Goal: Task Accomplishment & Management: Manage account settings

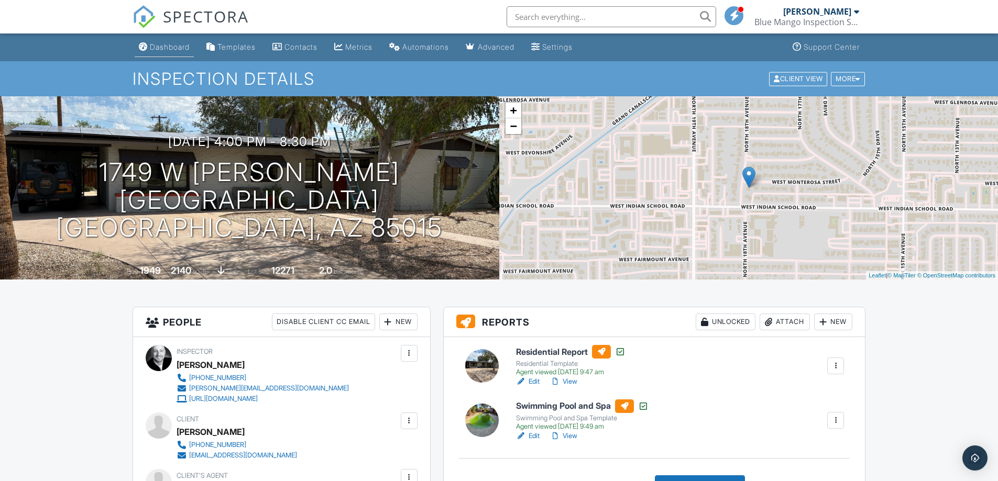
click at [161, 40] on link "Dashboard" at bounding box center [164, 47] width 59 height 19
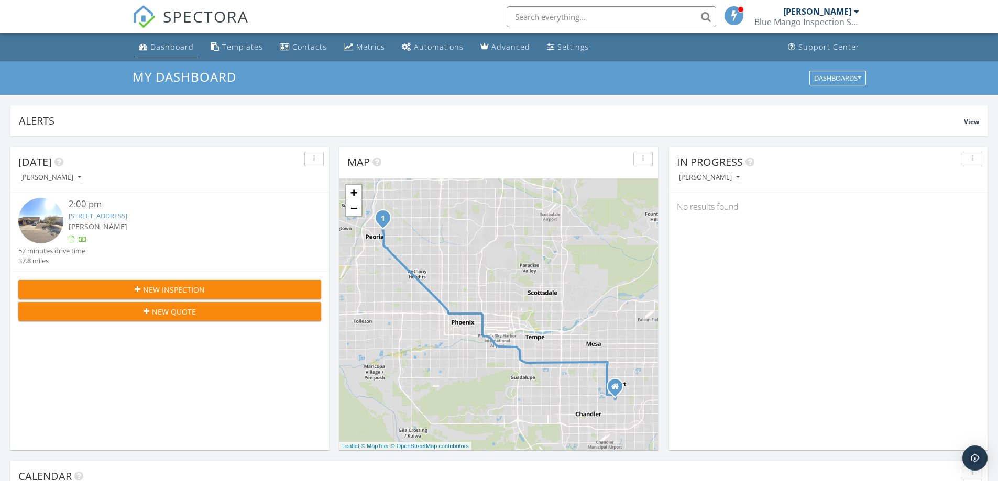
click at [167, 49] on div "Dashboard" at bounding box center [171, 47] width 43 height 10
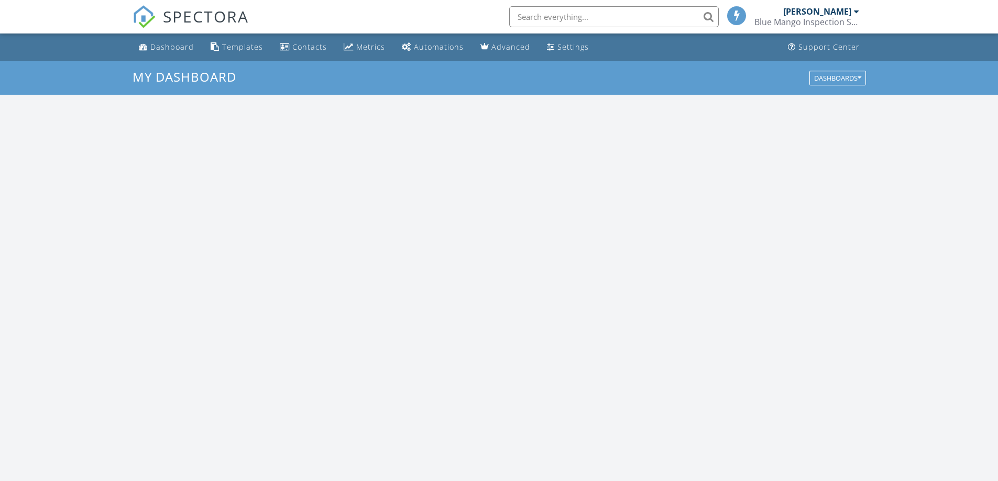
scroll to position [969, 1014]
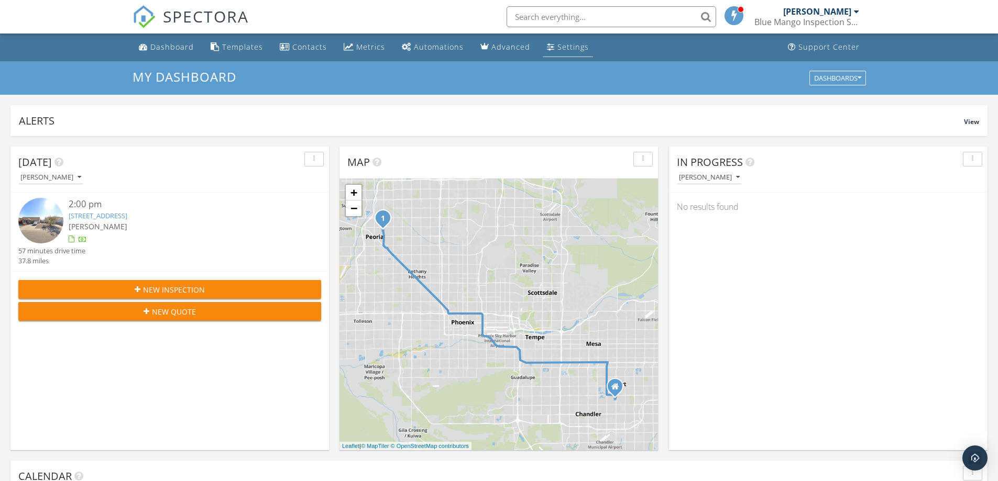
click at [557, 45] on div "Settings" at bounding box center [572, 47] width 31 height 10
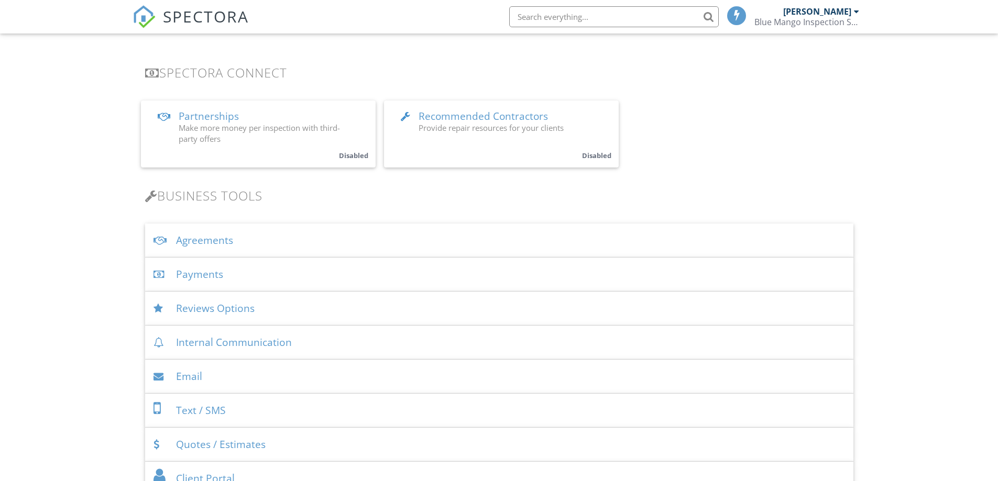
scroll to position [209, 0]
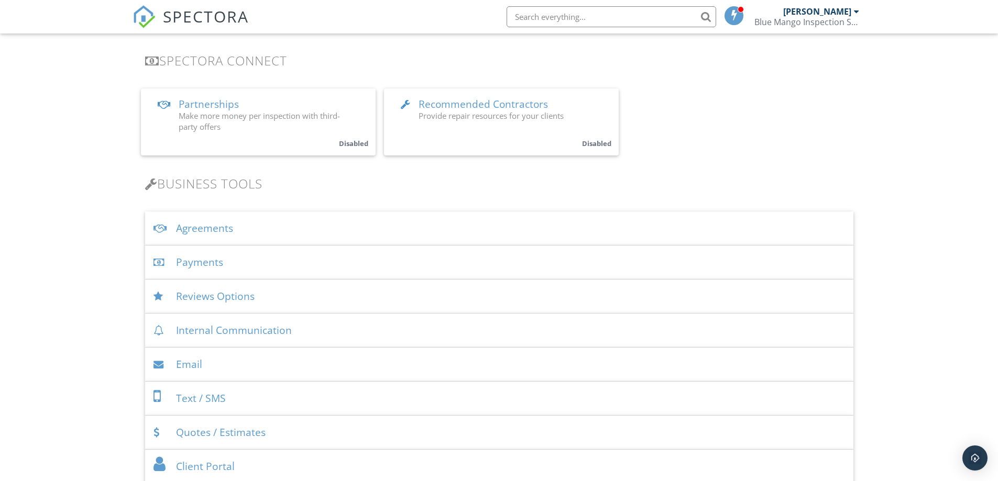
click at [212, 269] on div "Payments" at bounding box center [499, 263] width 708 height 34
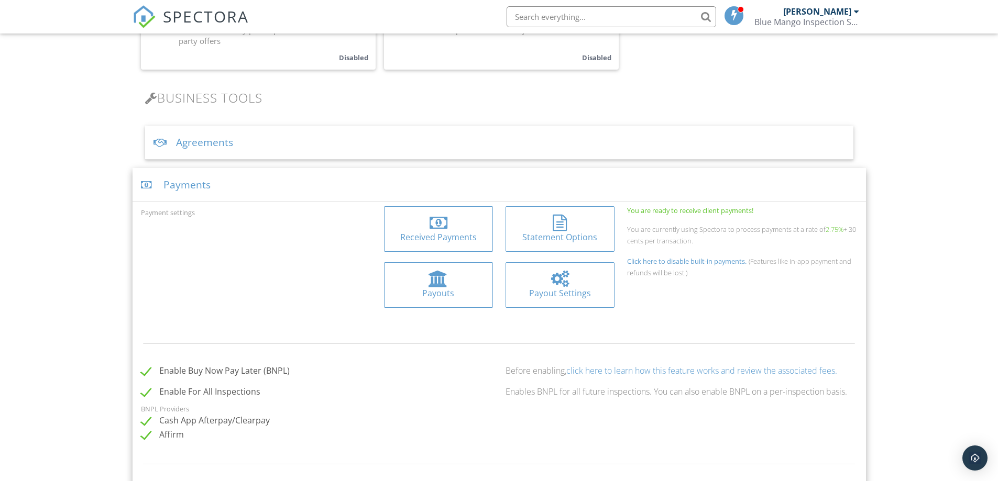
scroll to position [314, 0]
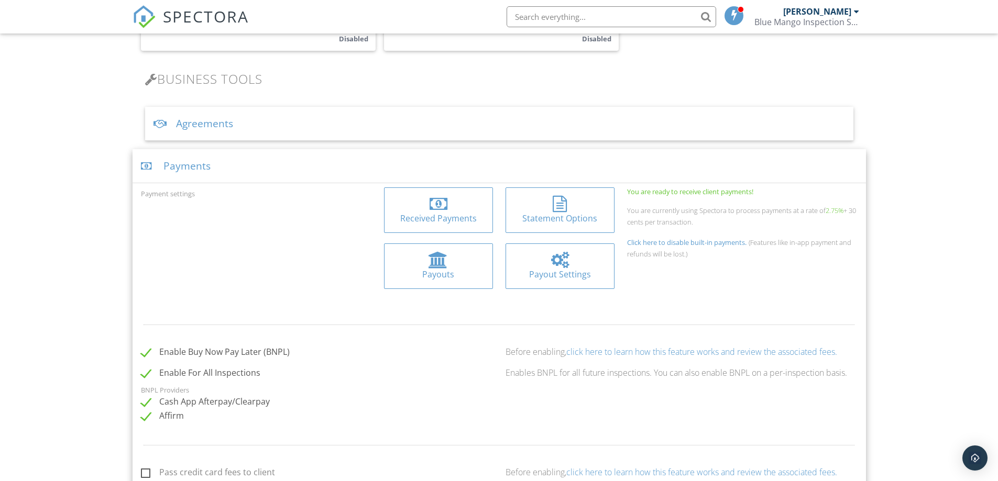
click at [434, 274] on div "Payouts" at bounding box center [438, 275] width 92 height 12
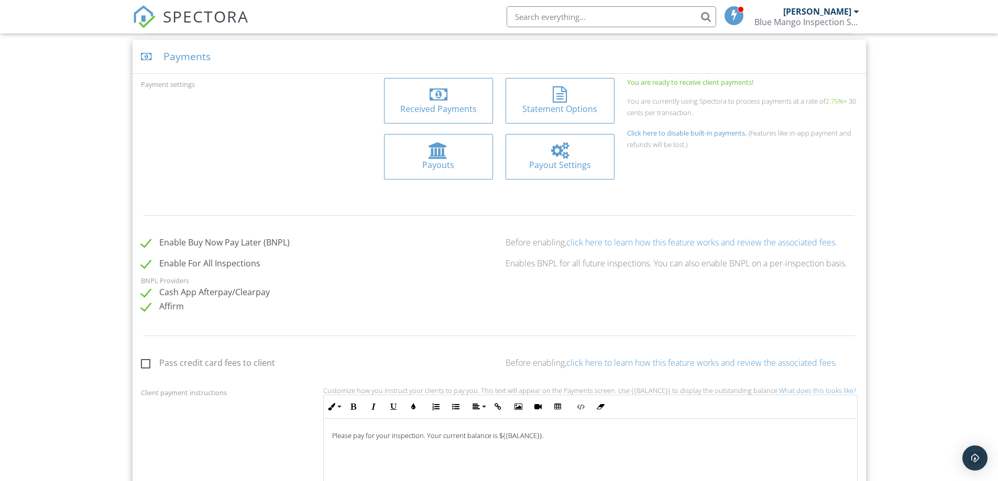
scroll to position [314, 0]
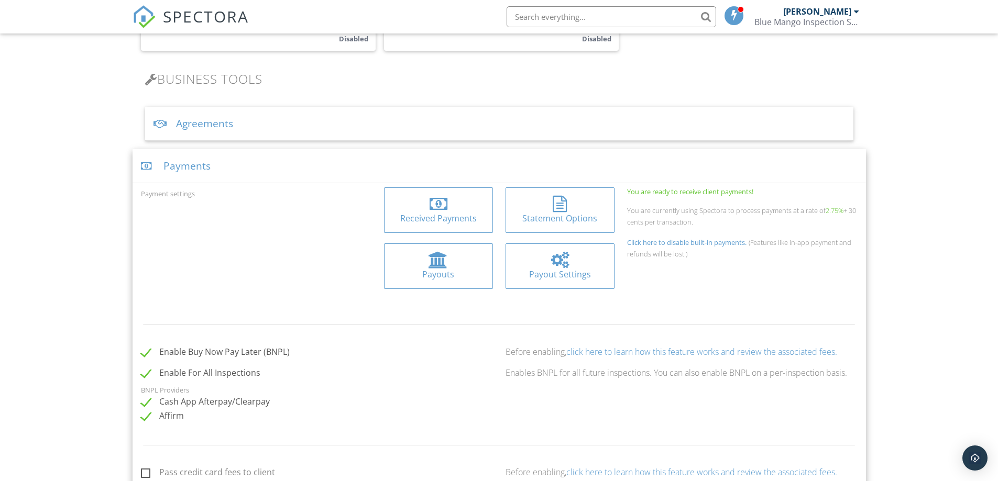
click at [451, 207] on div at bounding box center [438, 204] width 92 height 17
